Goal: Find specific page/section: Find specific page/section

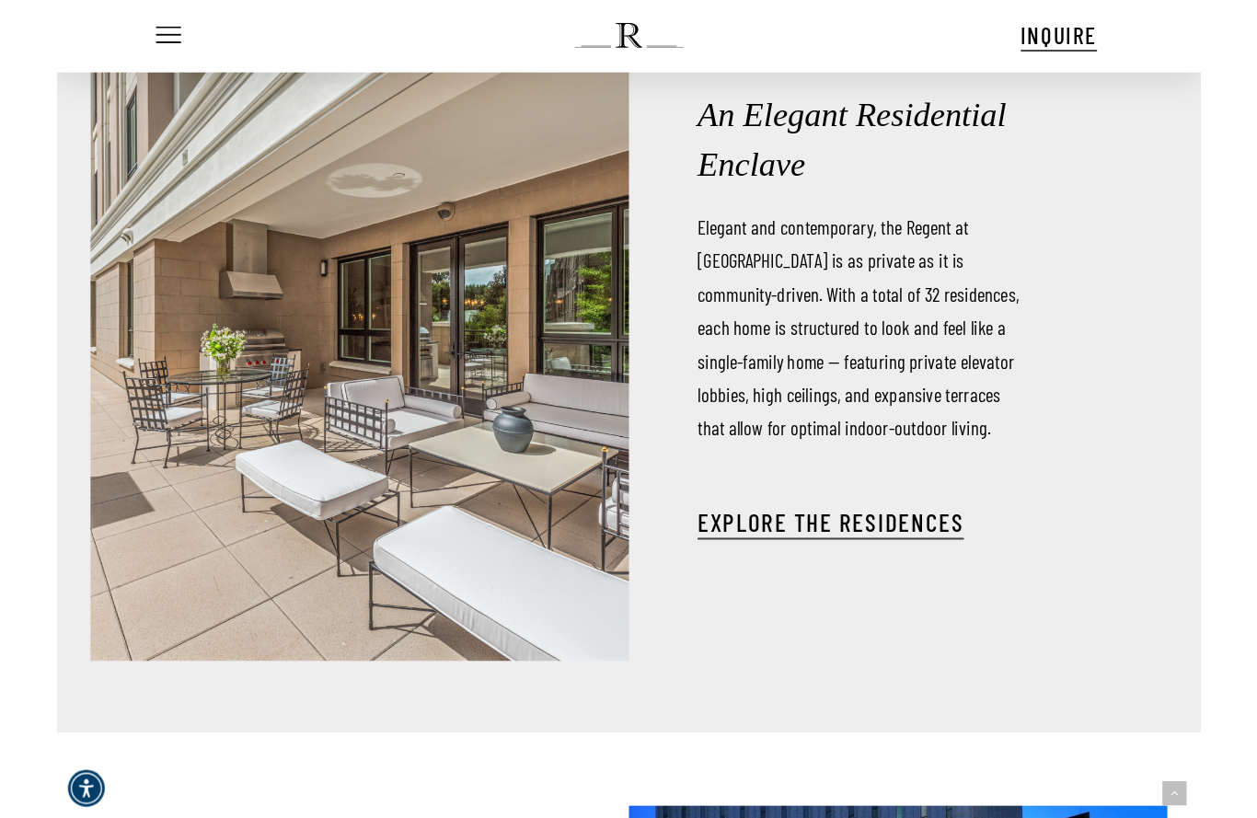
scroll to position [2745, 0]
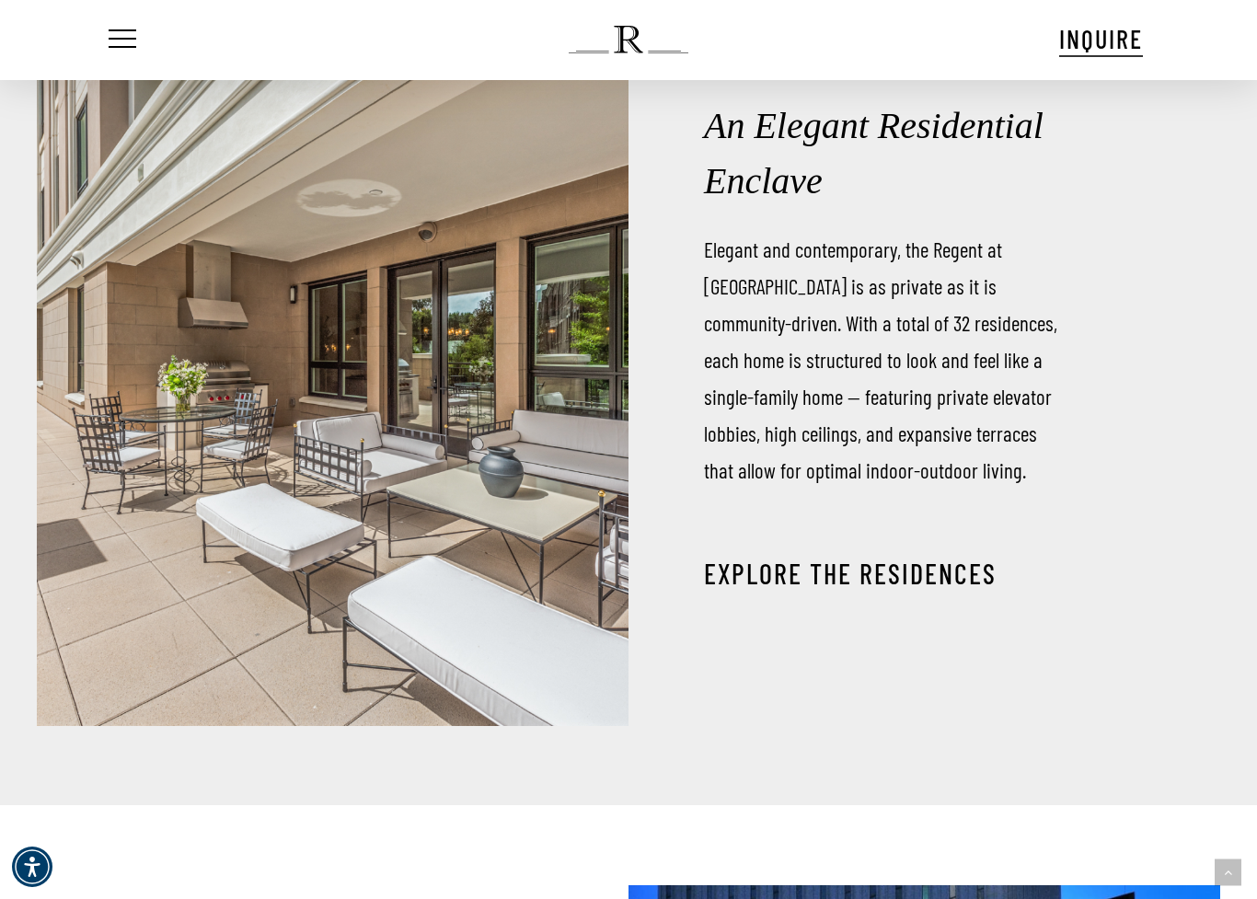
click at [934, 579] on link "EXPLORE THE RESIDENCES" at bounding box center [850, 573] width 293 height 33
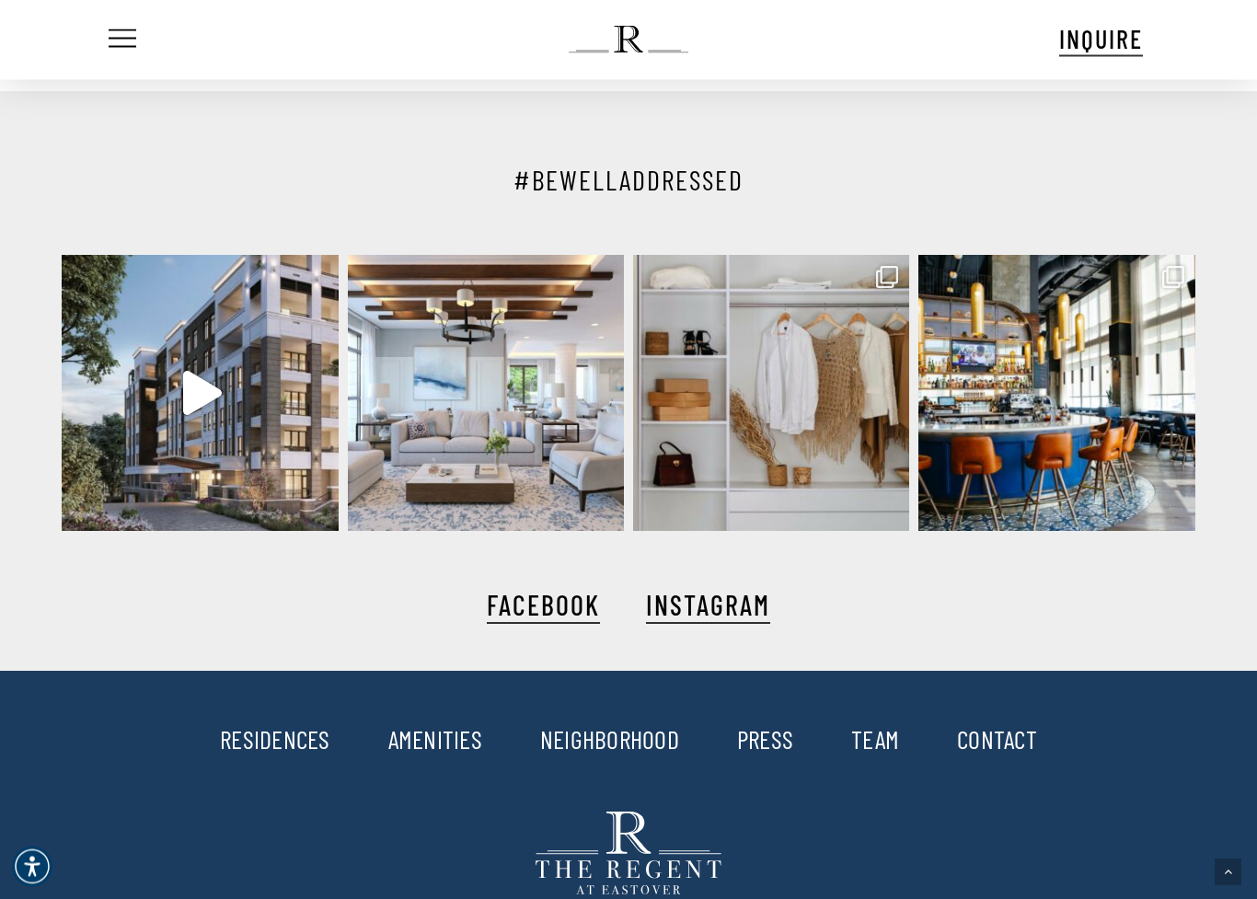
scroll to position [4358, 0]
click at [253, 741] on link "RESIDENCES" at bounding box center [275, 738] width 110 height 31
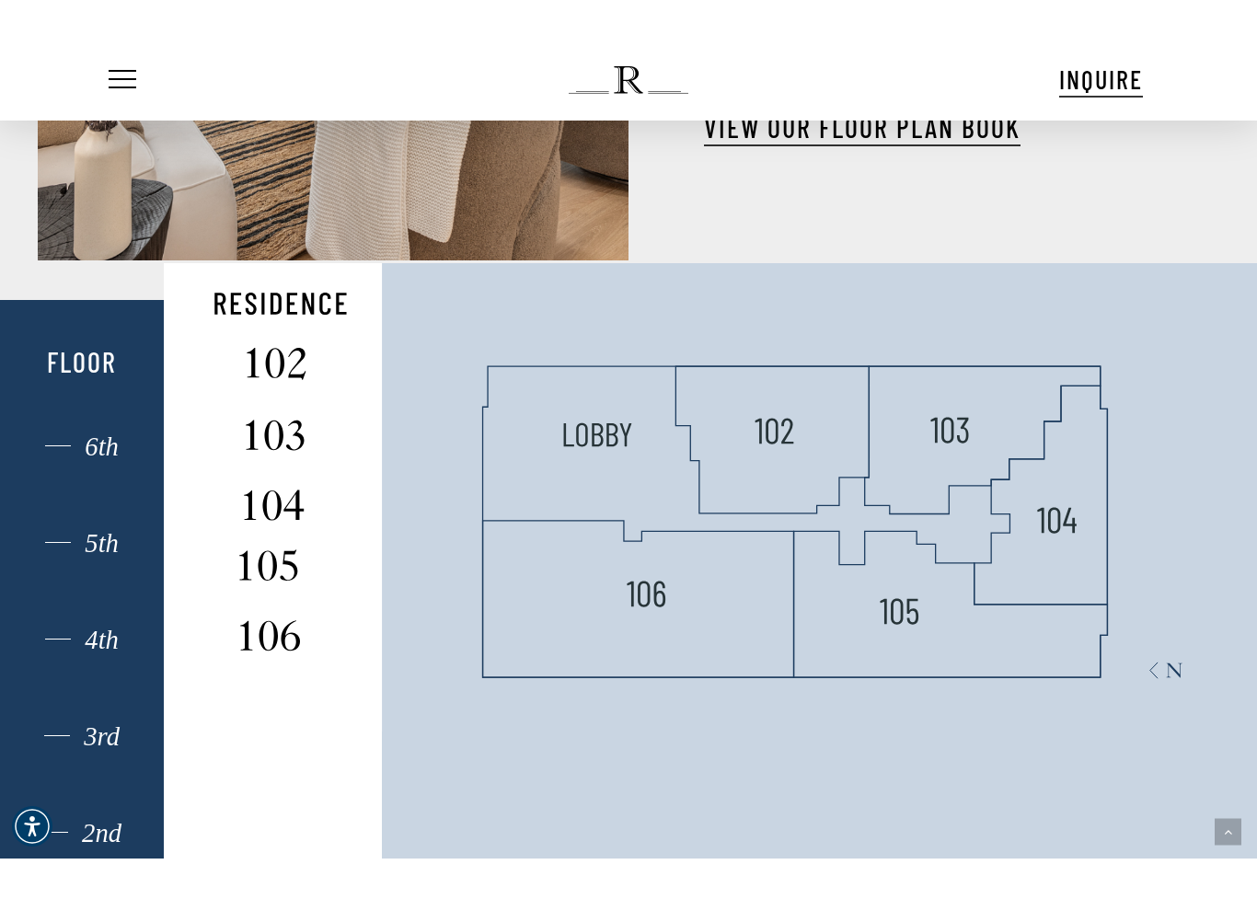
scroll to position [942, 0]
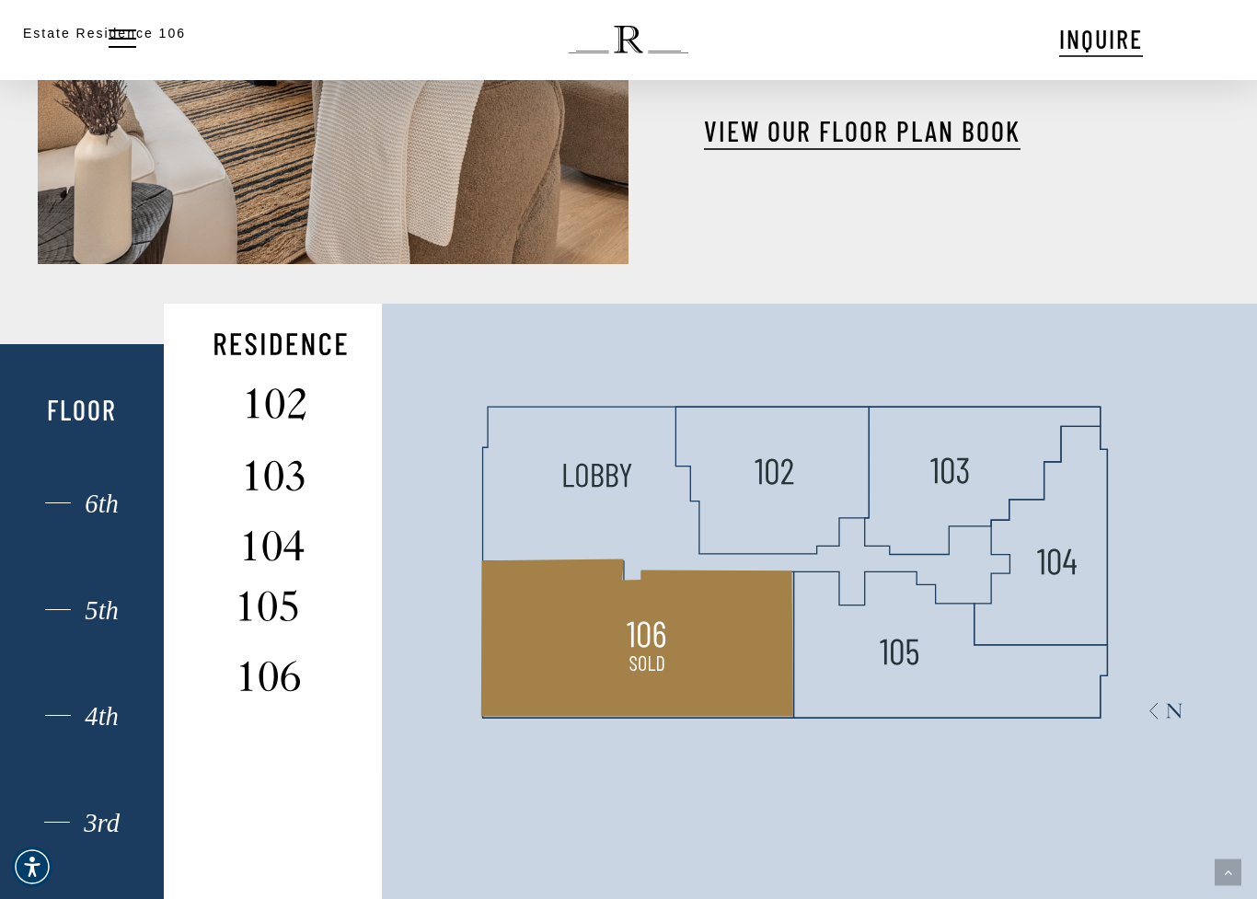
click at [667, 646] on div "Estate Residence 106" at bounding box center [628, 449] width 1257 height 899
click at [781, 492] on div "Estate Residence 106" at bounding box center [628, 449] width 1257 height 899
click at [802, 480] on div "Estate Residence 106" at bounding box center [628, 449] width 1257 height 899
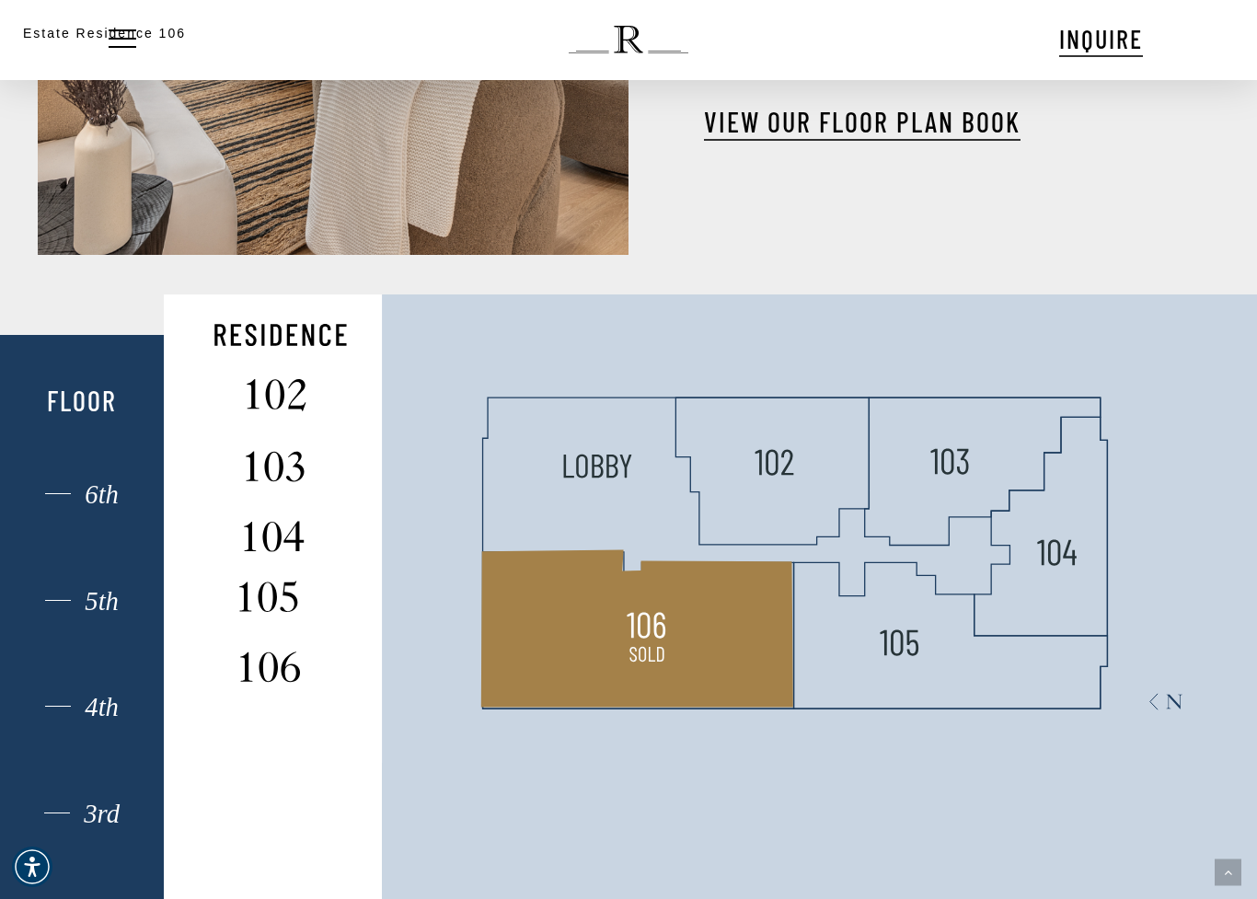
click at [772, 461] on div "Estate Residence 106" at bounding box center [628, 449] width 1257 height 899
click at [807, 469] on div "Estate Residence 106" at bounding box center [628, 449] width 1257 height 899
click at [807, 467] on div "Estate Residence 106" at bounding box center [628, 449] width 1257 height 899
click at [798, 472] on div "Estate Residence 106" at bounding box center [628, 449] width 1257 height 899
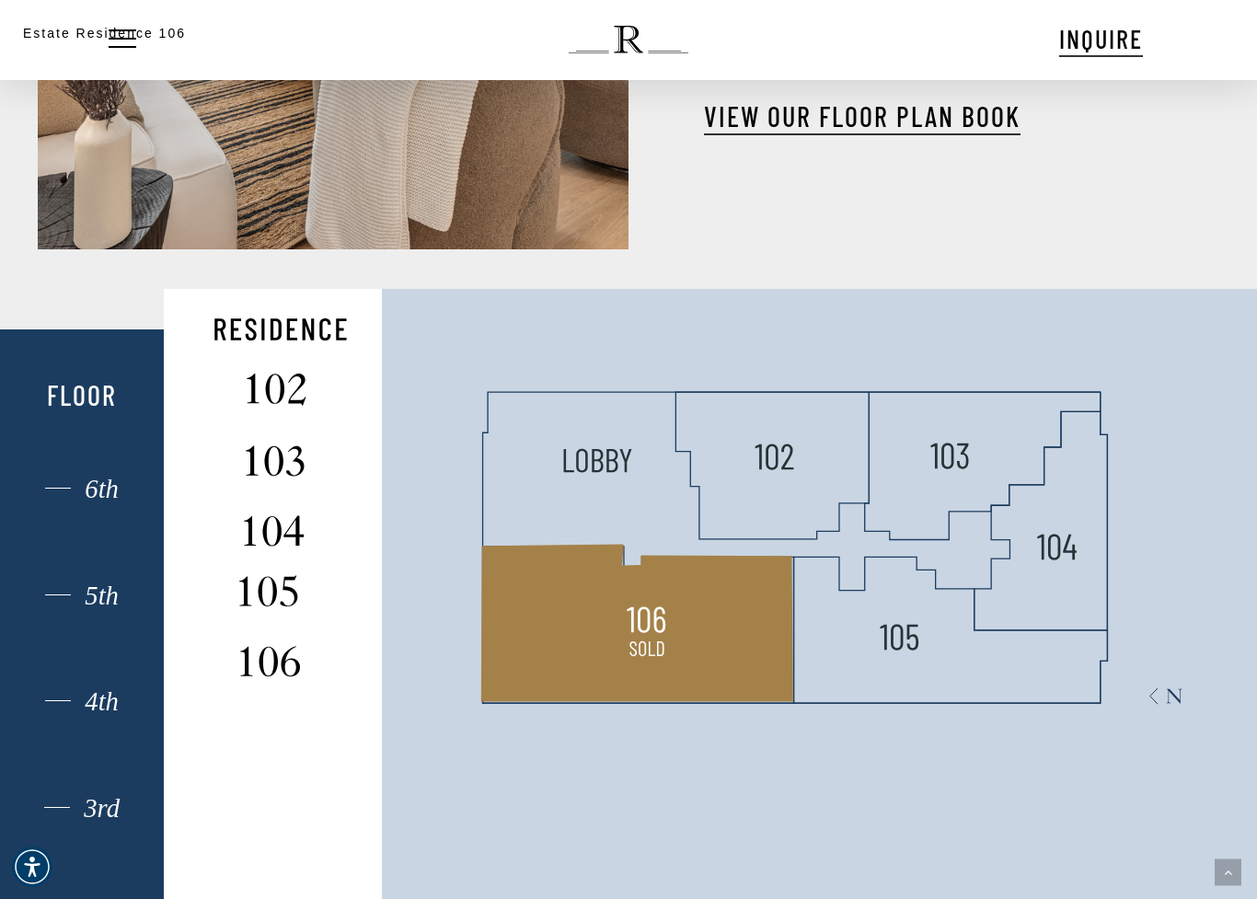
click at [783, 429] on div "Estate Residence 106" at bounding box center [628, 449] width 1257 height 899
click at [64, 484] on div "Estate Residence 106" at bounding box center [628, 449] width 1257 height 899
click at [52, 477] on div "Estate Residence 106" at bounding box center [628, 449] width 1257 height 899
click at [72, 485] on div "Estate Residence 106" at bounding box center [628, 449] width 1257 height 899
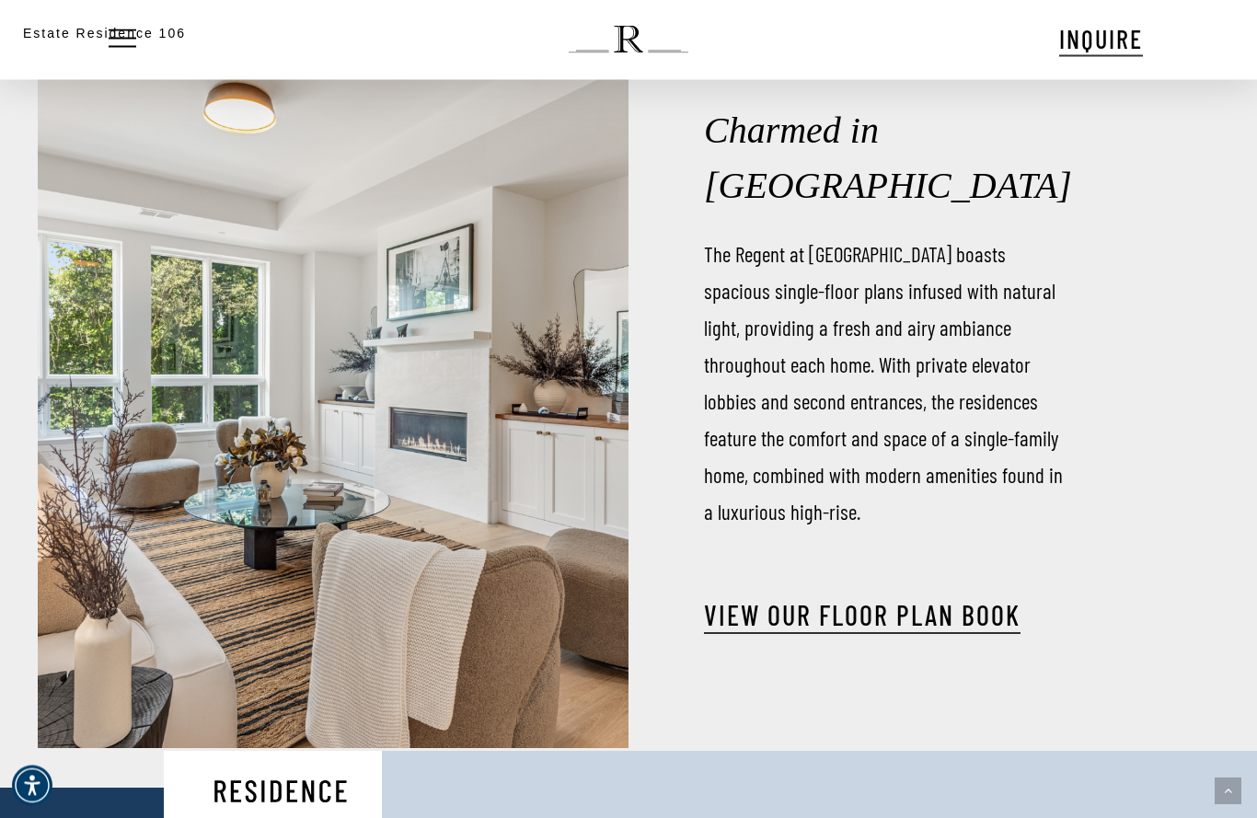
scroll to position [395, 0]
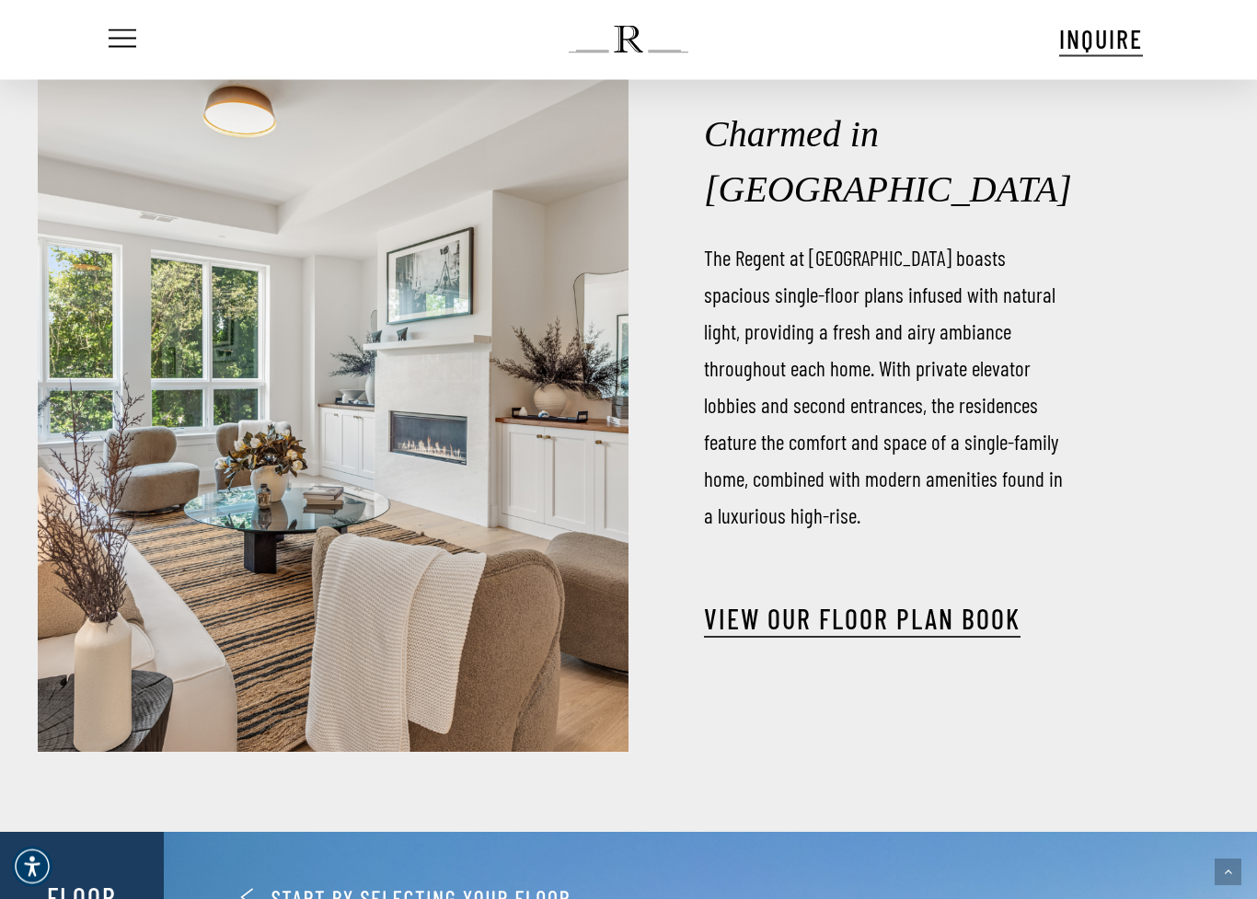
scroll to position [455, 0]
click at [926, 602] on link "View our Floor Plan Book" at bounding box center [862, 618] width 317 height 33
